Goal: Task Accomplishment & Management: Complete application form

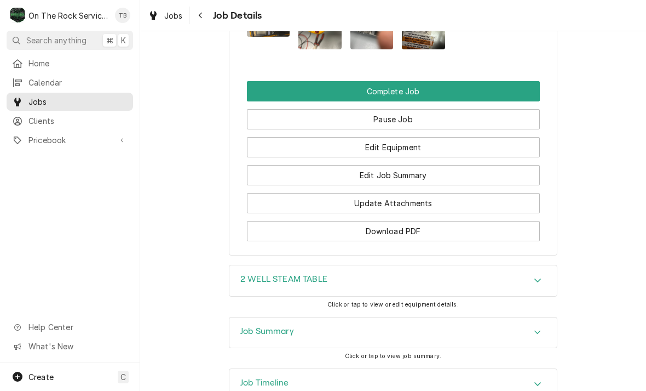
scroll to position [1216, 0]
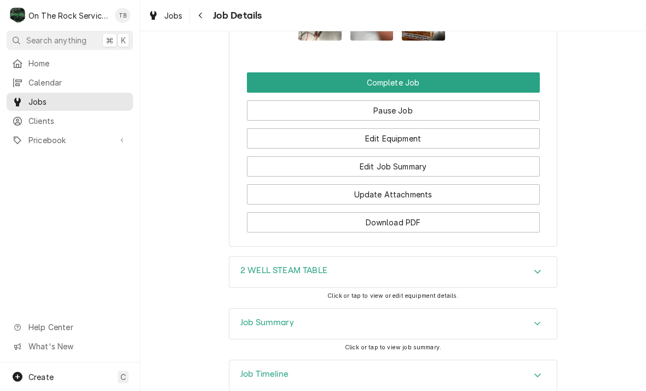
click at [538, 275] on div "Accordion Header" at bounding box center [538, 271] width 16 height 13
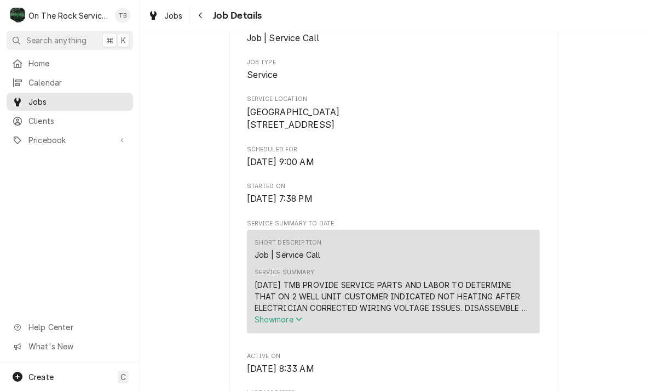
scroll to position [231, 0]
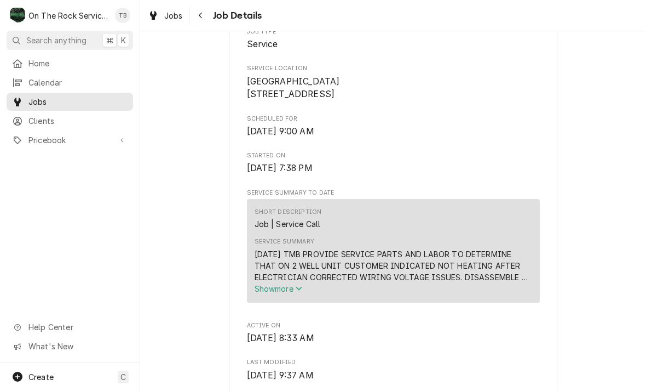
click at [301, 293] on span "Show more" at bounding box center [279, 288] width 48 height 9
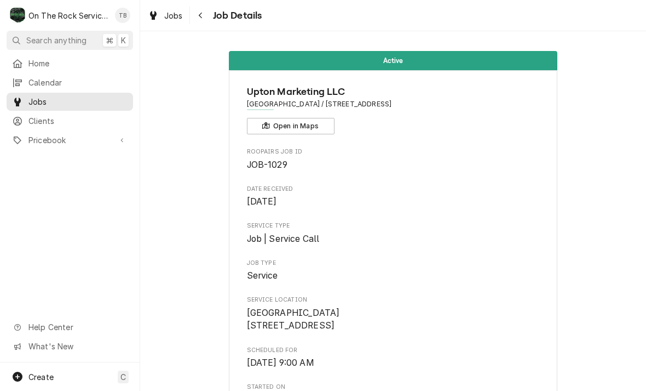
scroll to position [0, 0]
click at [209, 14] on button "Navigate back" at bounding box center [201, 16] width 18 height 18
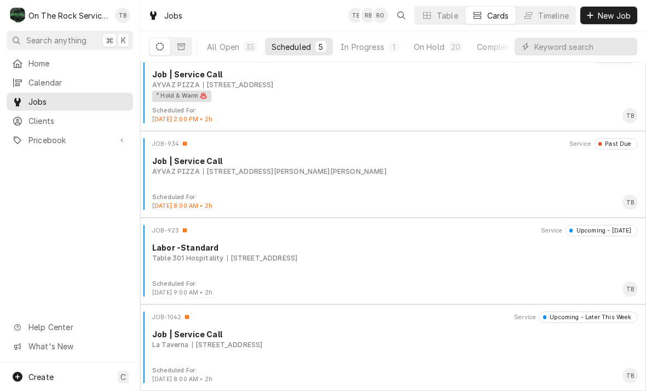
scroll to position [105, 0]
click at [318, 48] on div "5" at bounding box center [321, 47] width 7 height 12
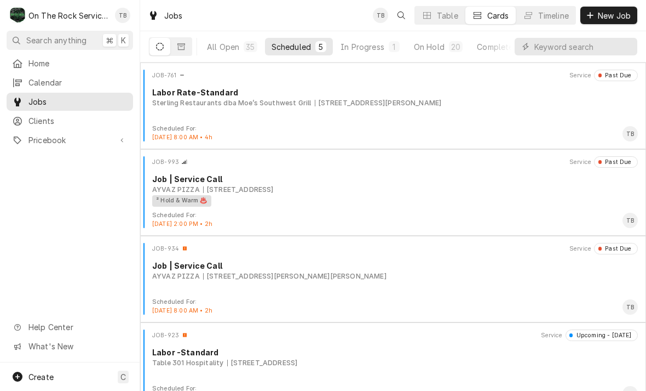
scroll to position [0, 0]
click at [372, 50] on div "In Progress" at bounding box center [363, 47] width 44 height 12
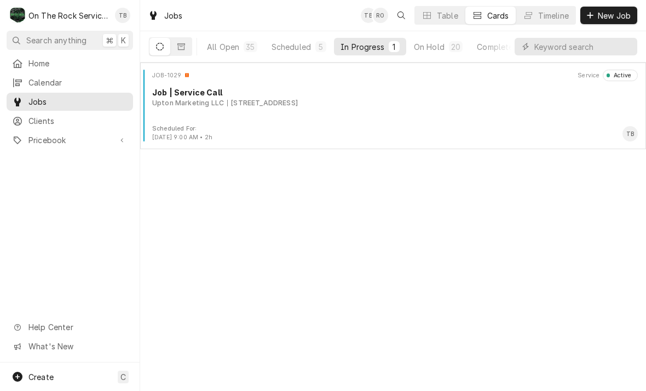
click at [204, 99] on div "Upton Marketing LLC" at bounding box center [188, 103] width 72 height 10
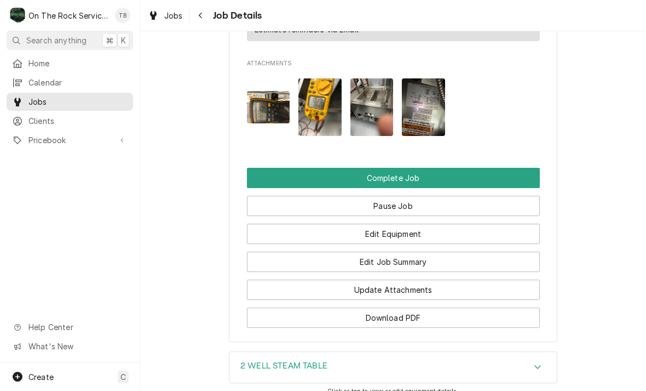
scroll to position [1129, 0]
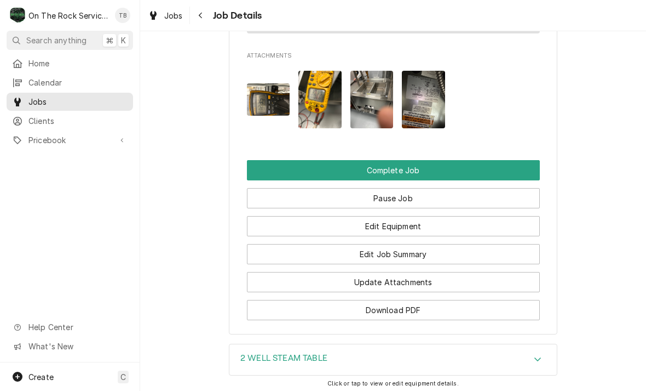
click at [409, 166] on button "Complete Job" at bounding box center [393, 170] width 293 height 20
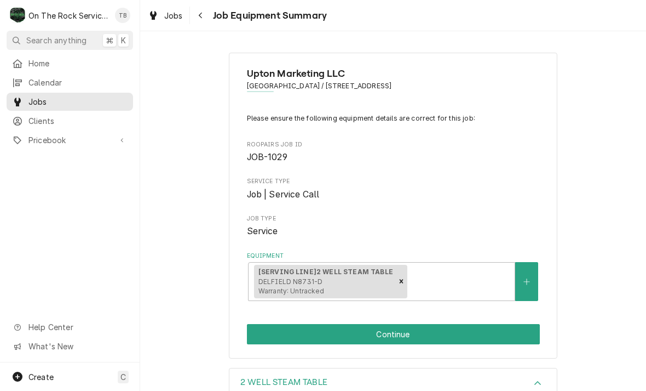
click at [404, 329] on button "Continue" at bounding box center [393, 334] width 293 height 20
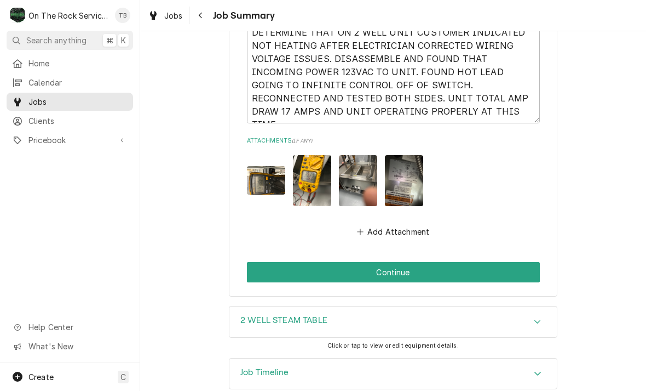
scroll to position [984, 0]
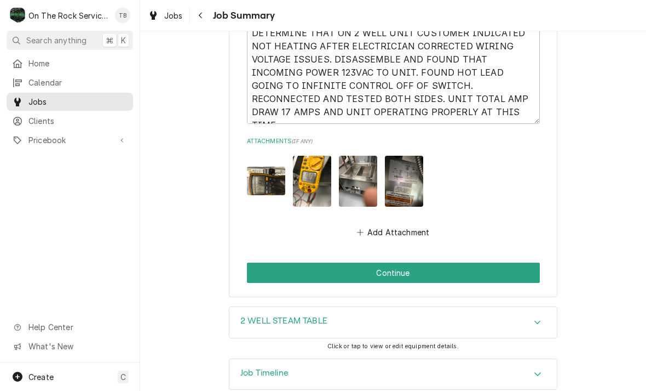
click at [388, 262] on button "Continue" at bounding box center [393, 272] width 293 height 20
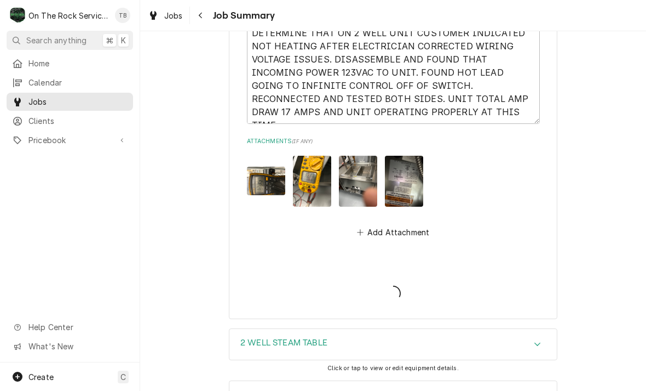
type textarea "x"
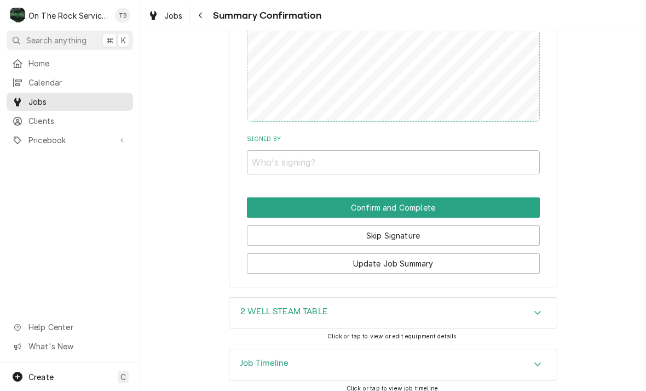
scroll to position [919, 0]
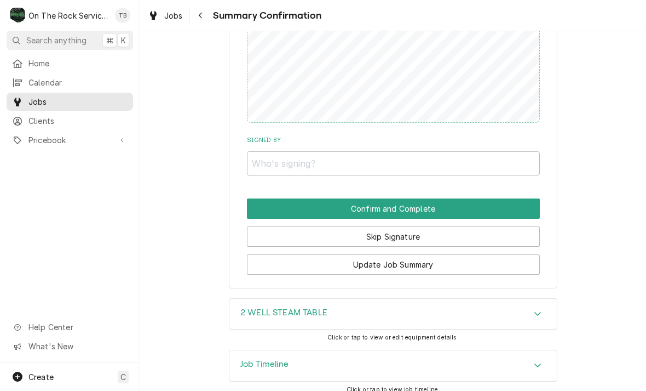
click at [398, 229] on button "Skip Signature" at bounding box center [393, 236] width 293 height 20
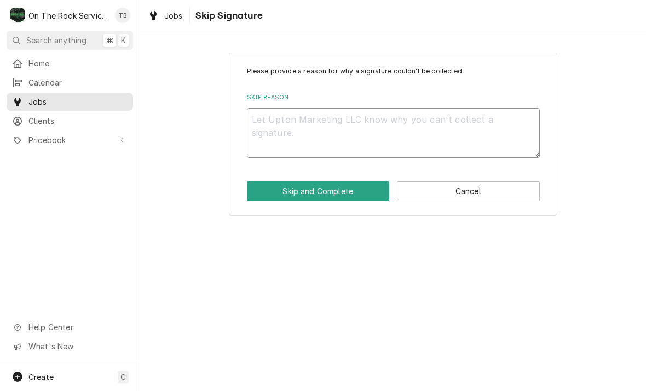
click at [292, 124] on textarea "Skip Reason" at bounding box center [393, 133] width 293 height 50
click at [629, 62] on div "Please provide a reason for why a signature couldn't be collected: Skip Reason …" at bounding box center [393, 134] width 506 height 182
click at [457, 190] on button "Cancel" at bounding box center [468, 191] width 143 height 20
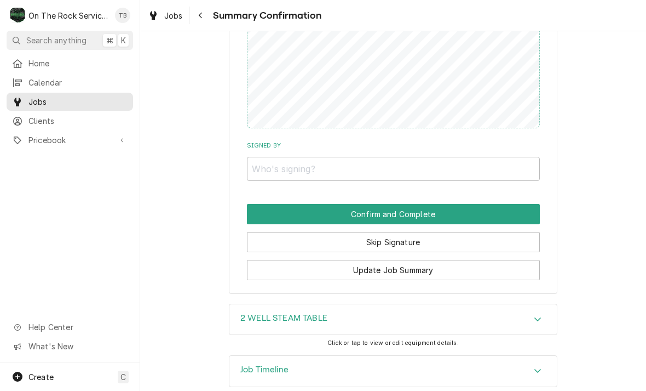
click at [395, 233] on button "Skip Signature" at bounding box center [393, 242] width 293 height 20
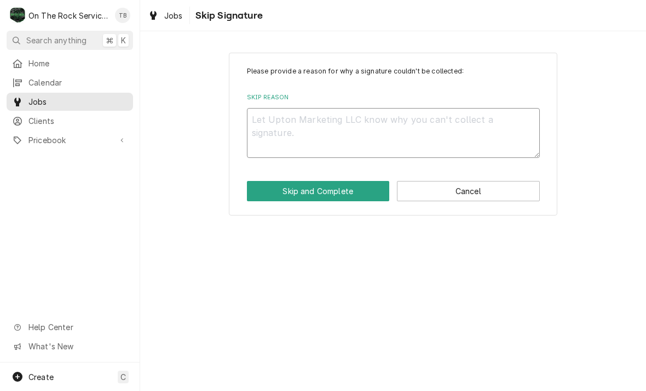
click at [301, 137] on textarea "Skip Reason" at bounding box center [393, 133] width 293 height 50
type textarea "x"
type textarea "K"
type textarea "x"
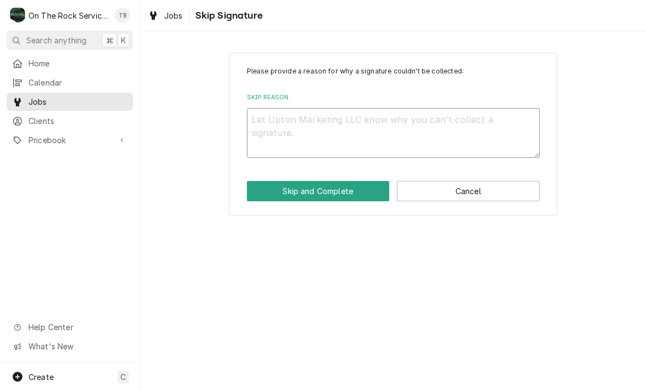
type textarea "S"
type textarea "x"
type textarea "Sk"
type textarea "x"
type textarea "Ski"
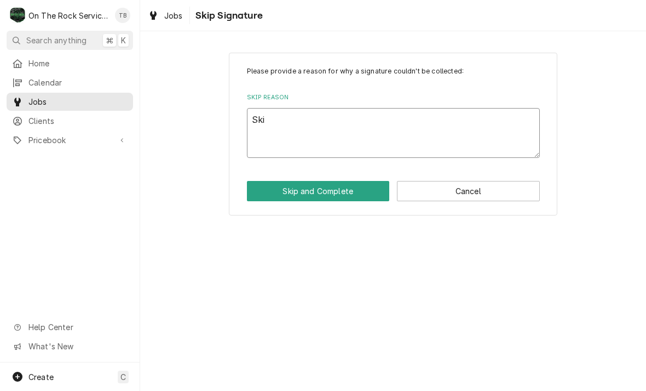
type textarea "x"
type textarea "Skip"
click at [364, 190] on button "Skip and Complete" at bounding box center [318, 191] width 143 height 20
type textarea "x"
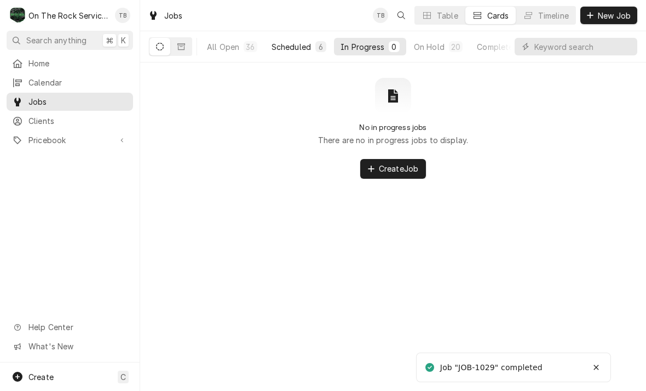
click at [300, 49] on div "Scheduled" at bounding box center [291, 47] width 39 height 12
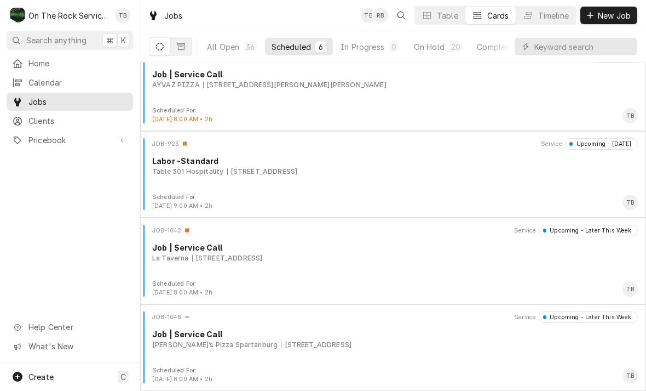
scroll to position [191, 0]
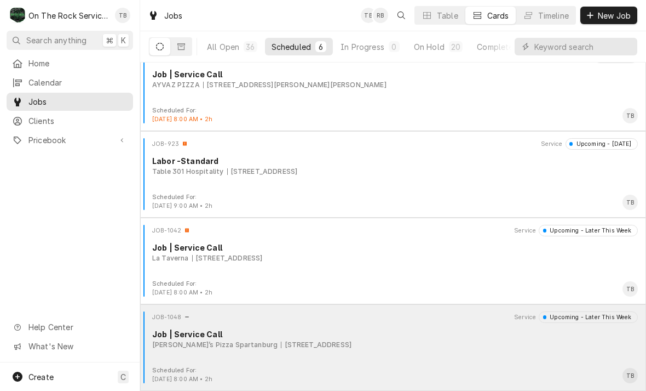
click at [391, 342] on div "Marco’s Pizza Spartanburg 1200 E Main St, Spartanburg, SC 29307" at bounding box center [395, 345] width 486 height 10
